Goal: Task Accomplishment & Management: Manage account settings

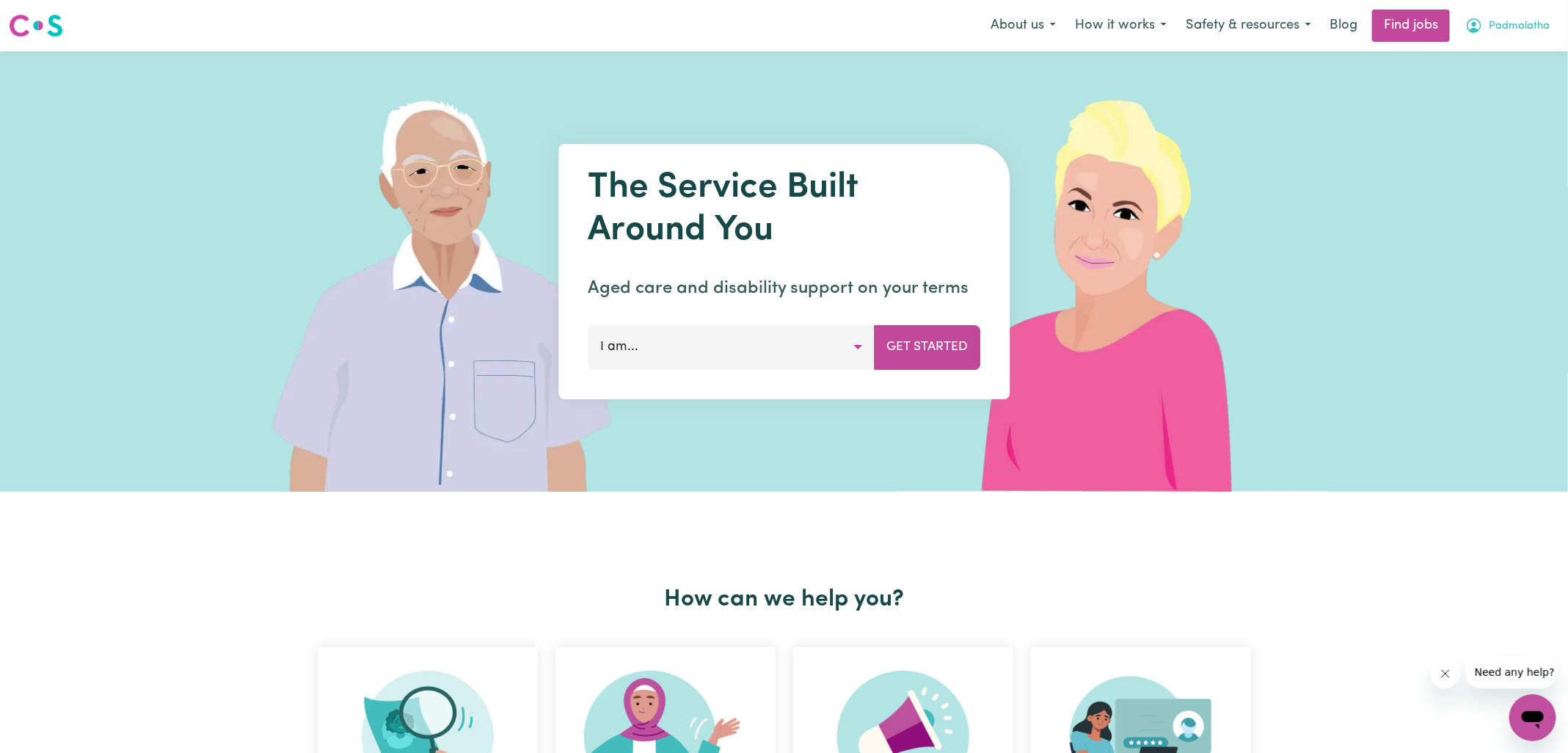
click at [1466, 26] on icon "My Account" at bounding box center [1474, 26] width 18 height 18
click at [1463, 120] on link "Logout" at bounding box center [1500, 112] width 116 height 28
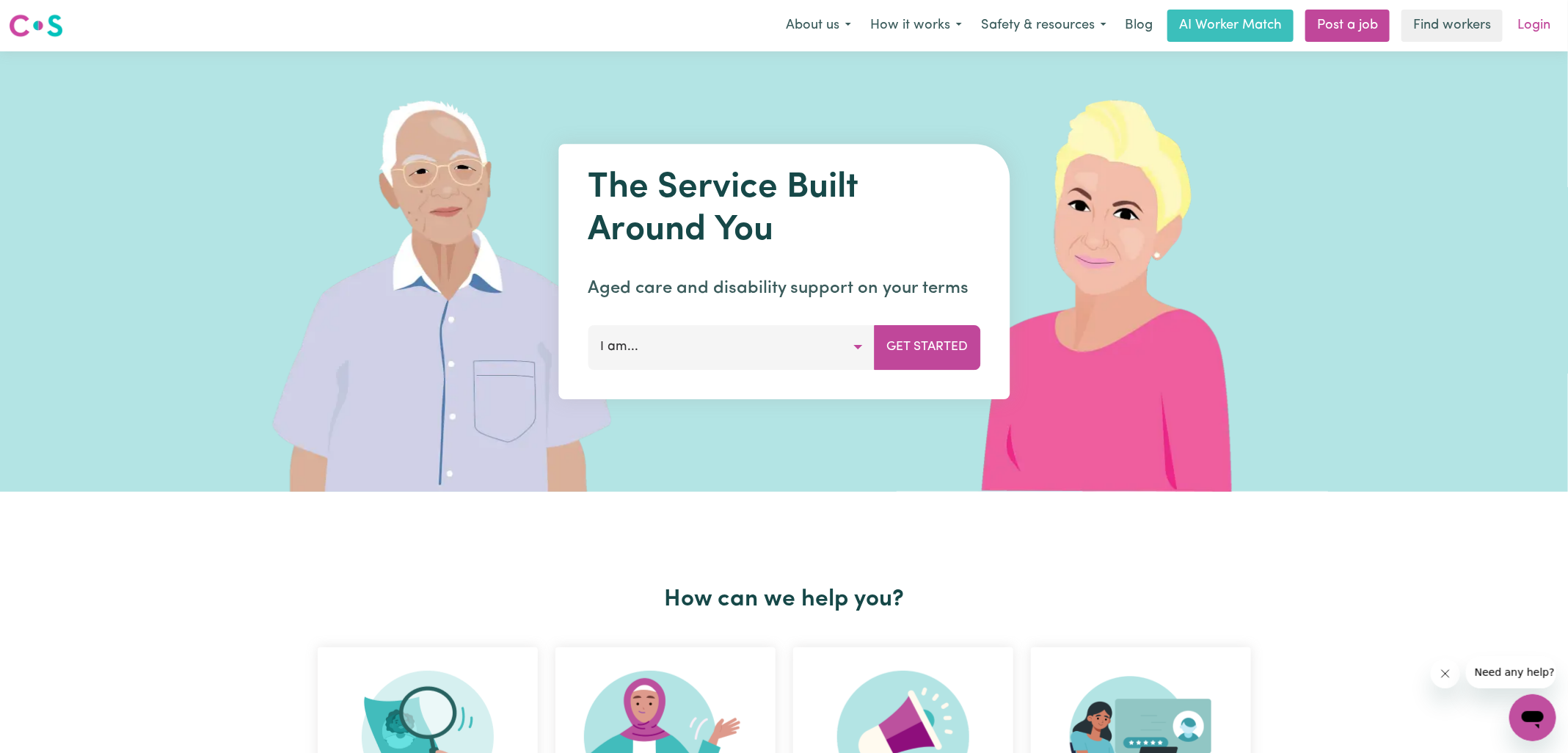
click at [1522, 36] on link "Login" at bounding box center [1533, 26] width 50 height 33
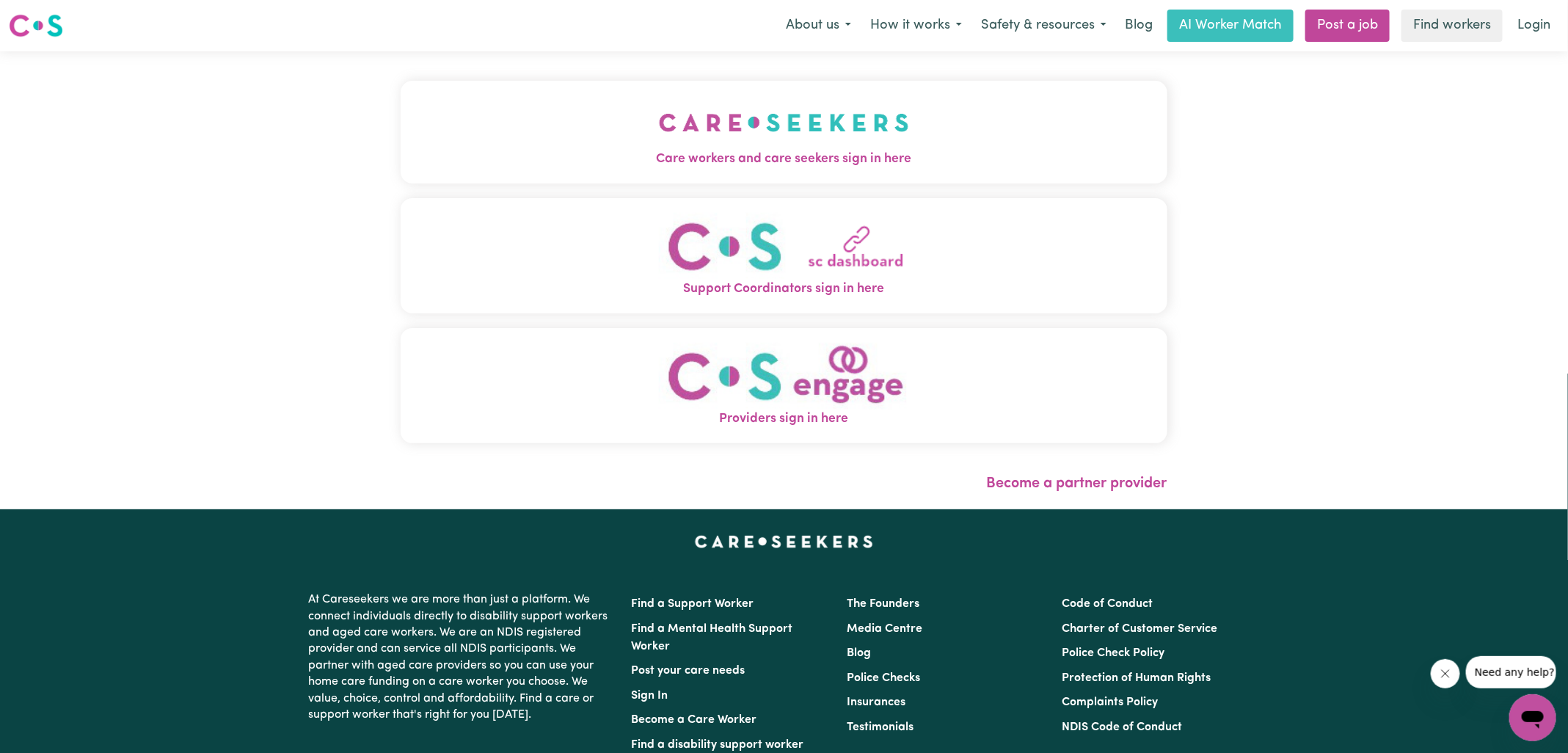
click at [807, 385] on img "Providers sign in here" at bounding box center [784, 376] width 250 height 67
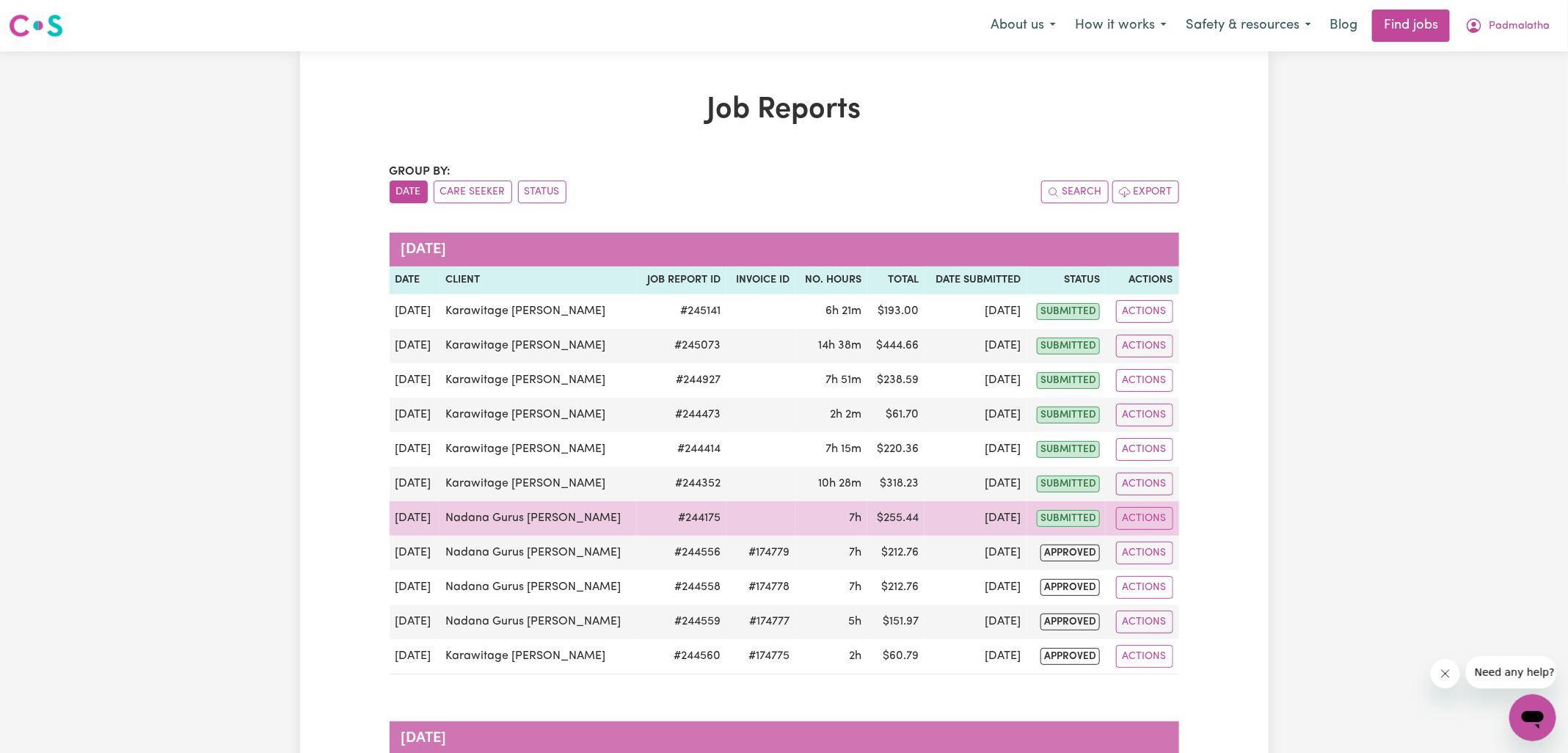
click at [476, 508] on td "Nadana Gurus Kamalanathan" at bounding box center [538, 519] width 197 height 35
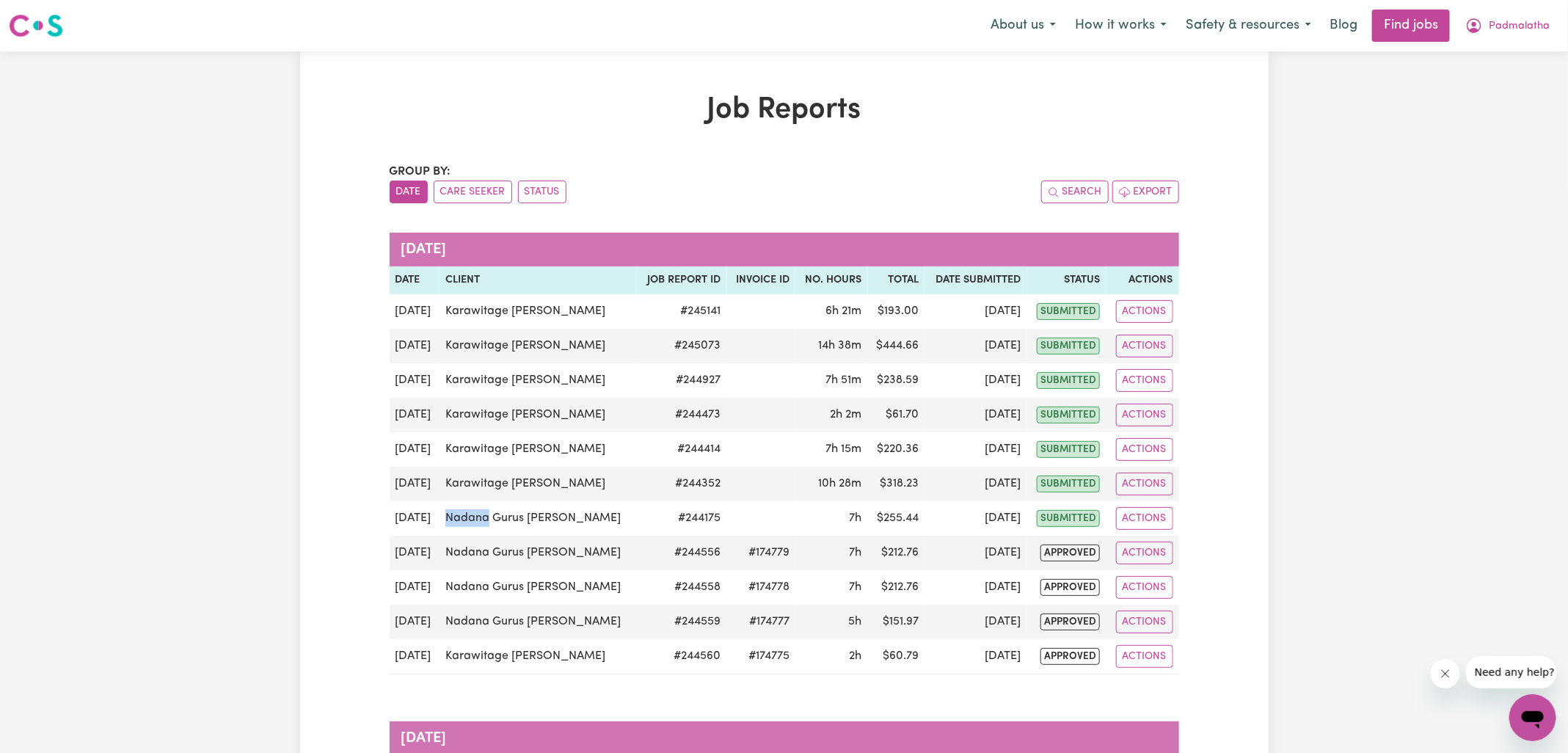
copy td "Nadana"
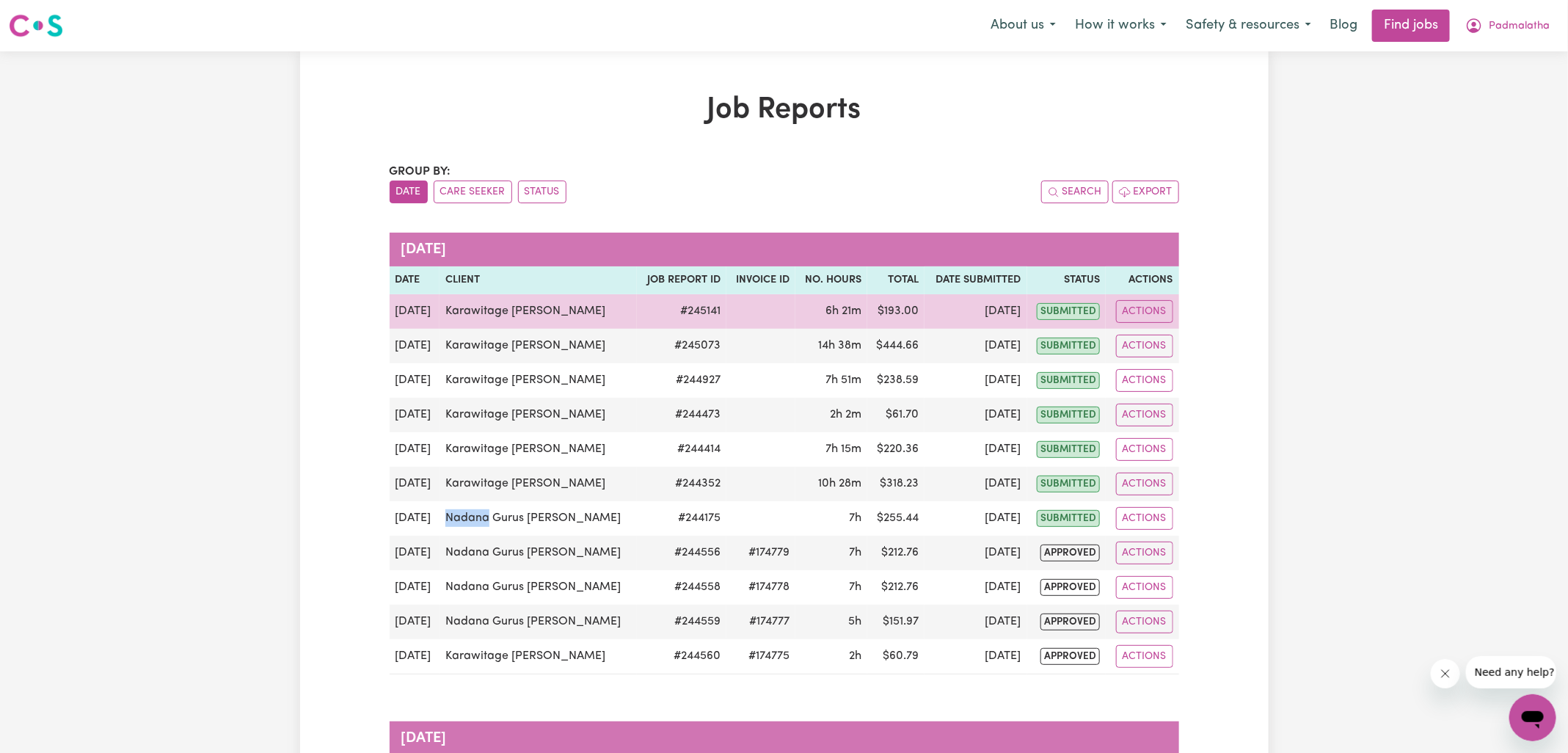
click at [553, 311] on td "Karawitage Kamalanathan" at bounding box center [538, 311] width 197 height 35
click at [553, 311] on td "Karawitage [PERSON_NAME]" at bounding box center [538, 311] width 197 height 35
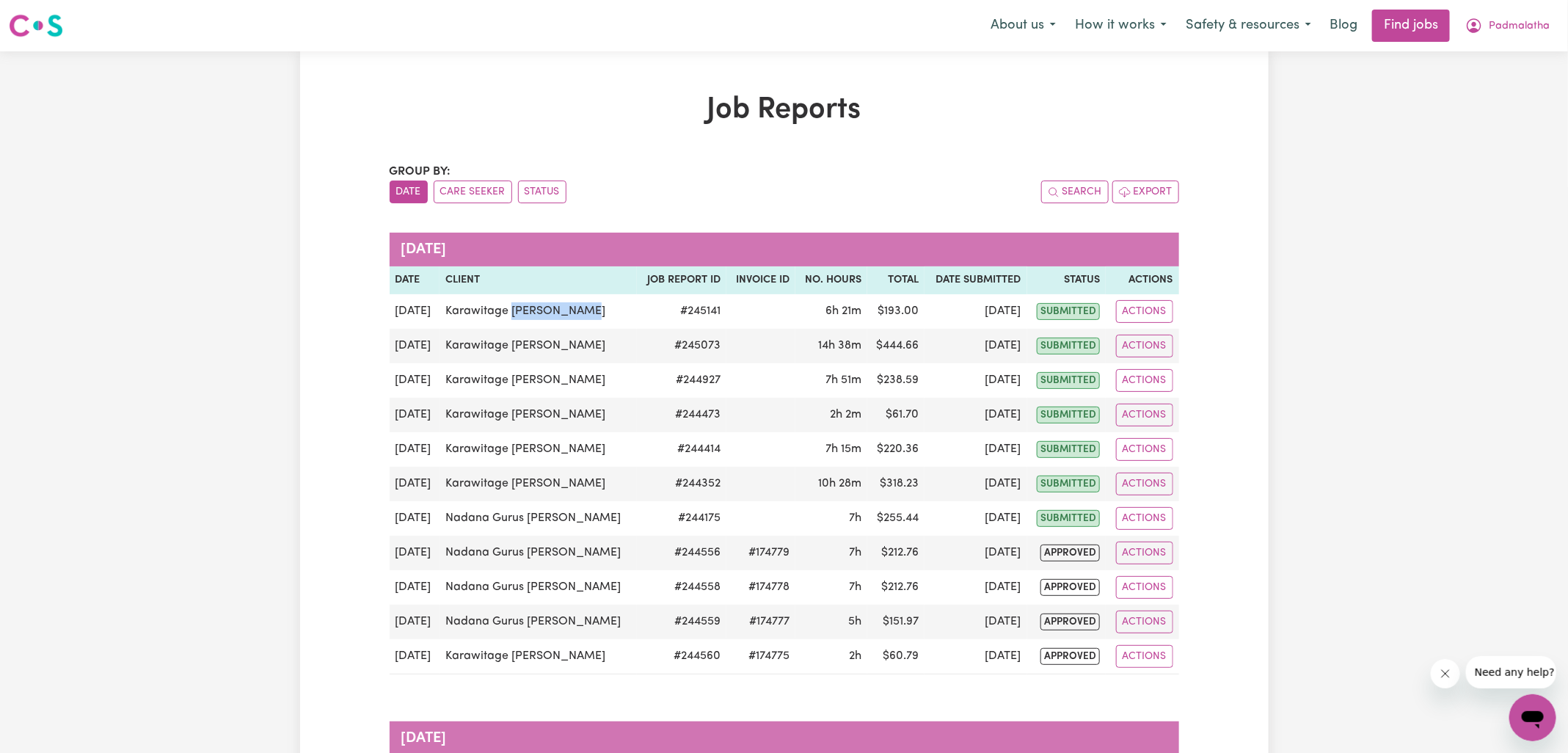
copy td "Kamalanathan"
click at [478, 111] on h1 "Job Reports" at bounding box center [784, 110] width 789 height 36
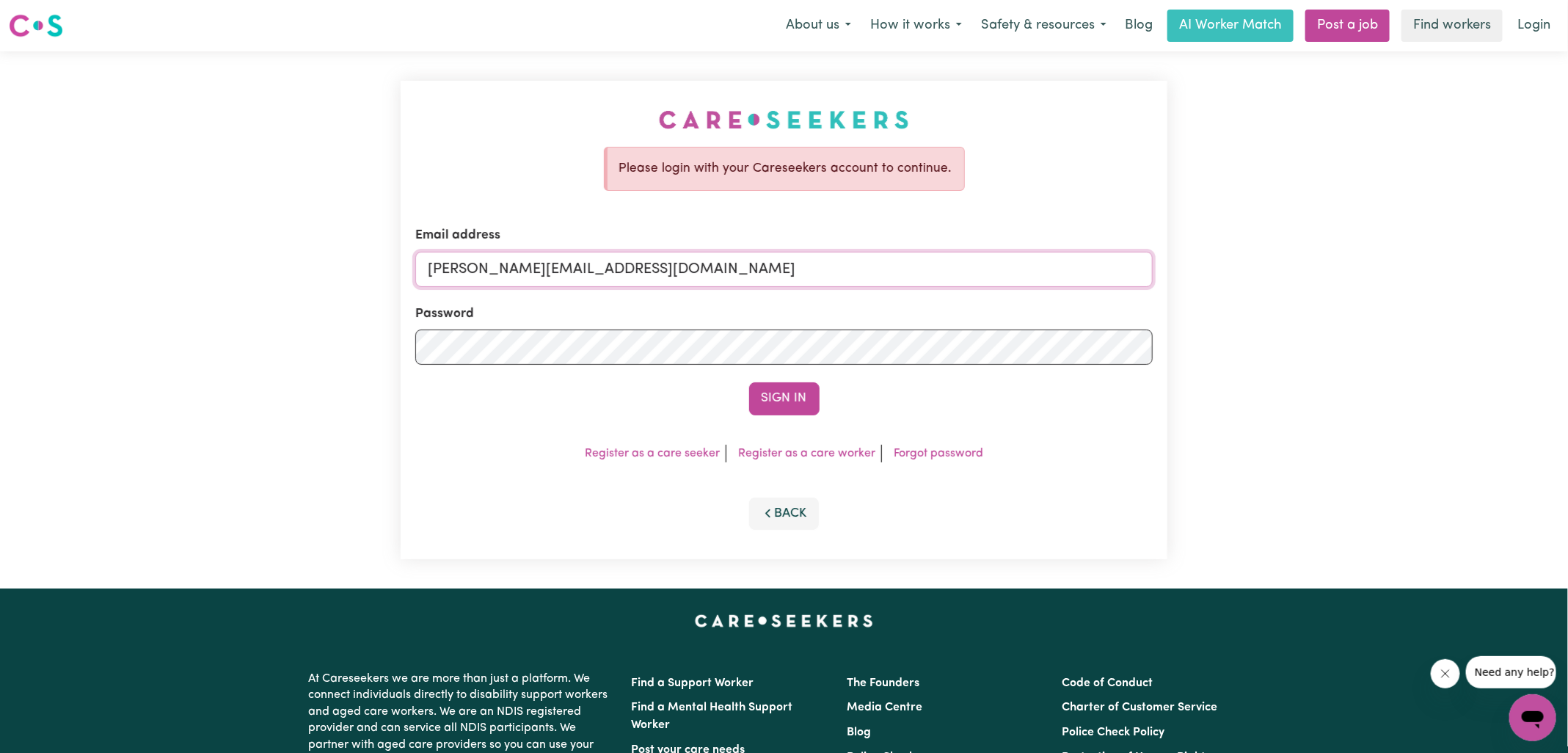
click at [633, 272] on input "[PERSON_NAME][EMAIL_ADDRESS][DOMAIN_NAME]" at bounding box center [784, 269] width 737 height 36
drag, startPoint x: 515, startPoint y: 268, endPoint x: 1123, endPoint y: 282, distance: 608.2
click at [1123, 282] on input "[EMAIL_ADDRESS][DOMAIN_NAME]" at bounding box center [784, 269] width 737 height 36
type input "superuser~[EMAIL_ADDRESS][DOMAIN_NAME]"
click at [749, 382] on button "Sign In" at bounding box center [784, 399] width 70 height 33
